Goal: Navigation & Orientation: Go to known website

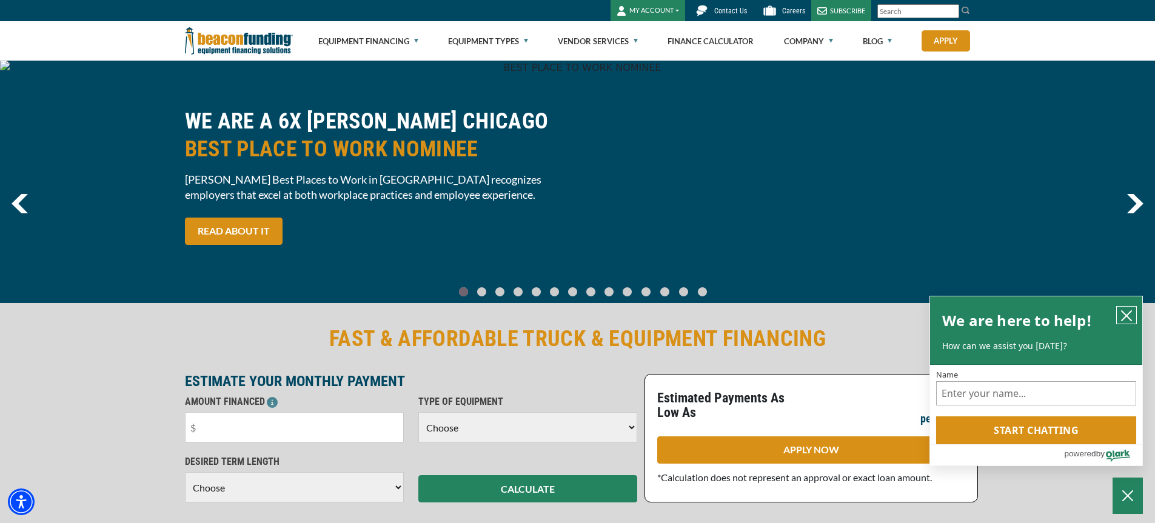
click at [1124, 314] on icon "close chatbox" at bounding box center [1127, 316] width 12 height 12
